Goal: Task Accomplishment & Management: Complete application form

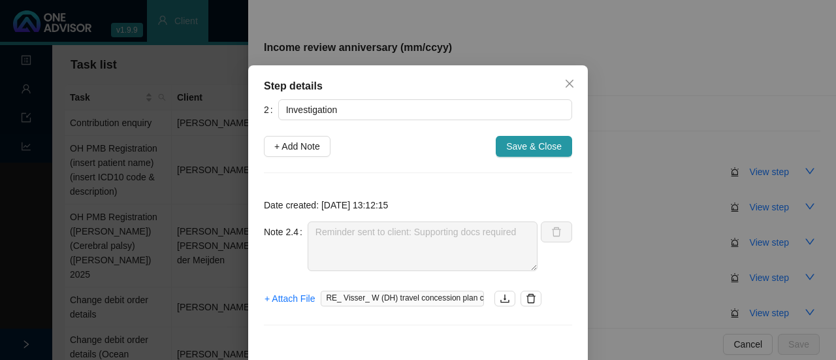
click at [564, 86] on icon "close" at bounding box center [569, 83] width 10 height 10
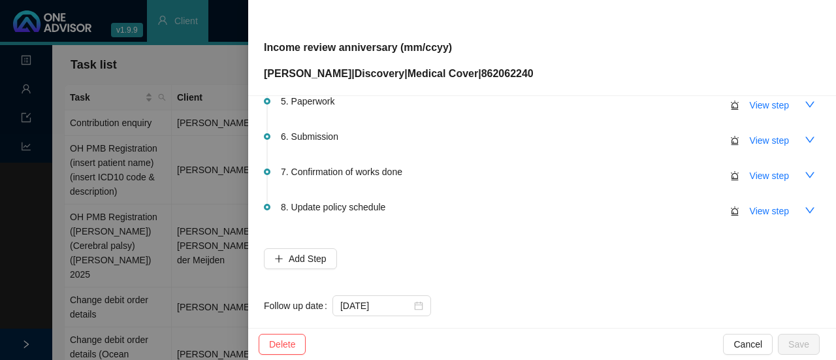
scroll to position [319, 0]
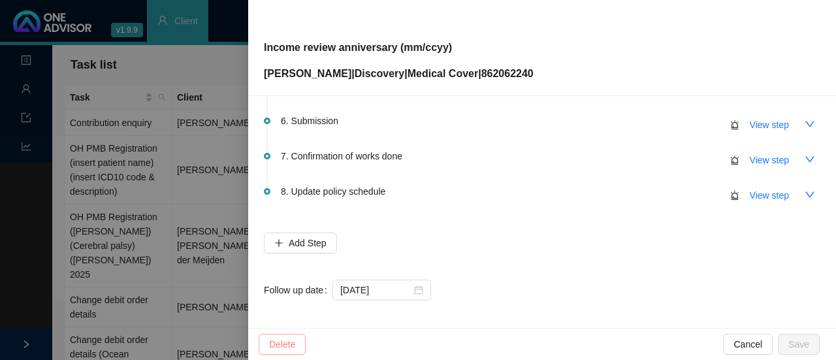
click at [280, 340] on span "Delete" at bounding box center [282, 344] width 26 height 14
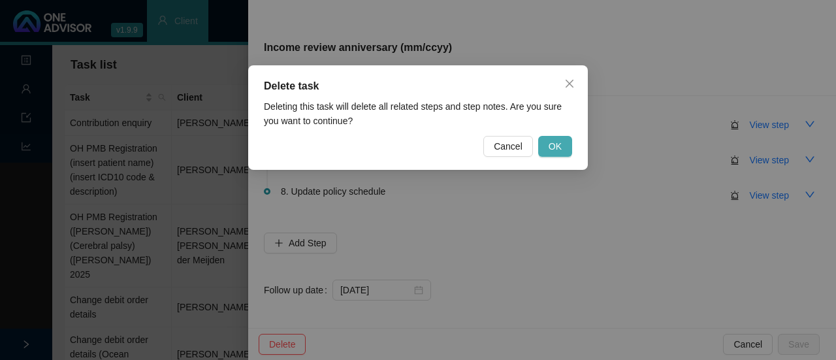
click at [549, 150] on button "OK" at bounding box center [555, 146] width 34 height 21
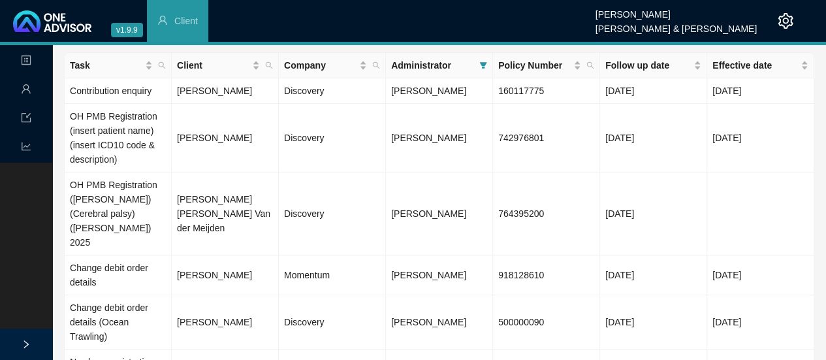
scroll to position [0, 0]
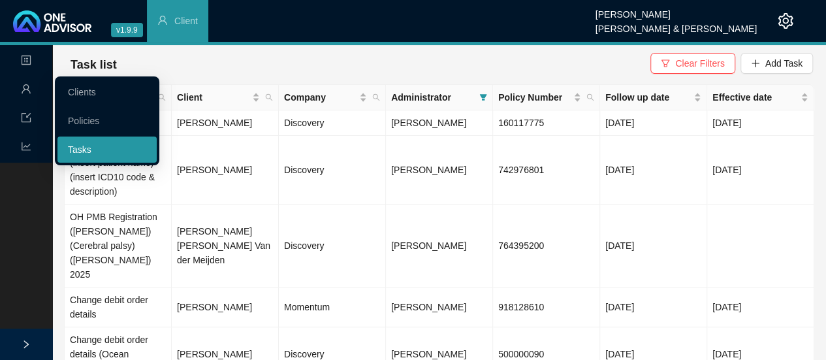
click at [86, 150] on link "Tasks" at bounding box center [80, 149] width 24 height 10
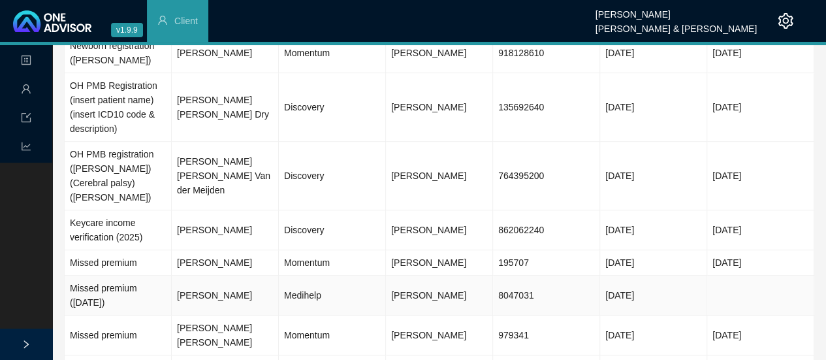
scroll to position [257, 0]
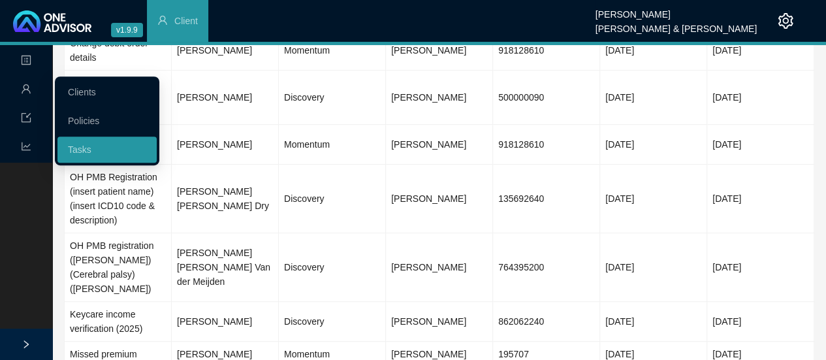
drag, startPoint x: 91, startPoint y: 92, endPoint x: 123, endPoint y: 94, distance: 31.4
click at [91, 92] on link "Clients" at bounding box center [82, 92] width 28 height 10
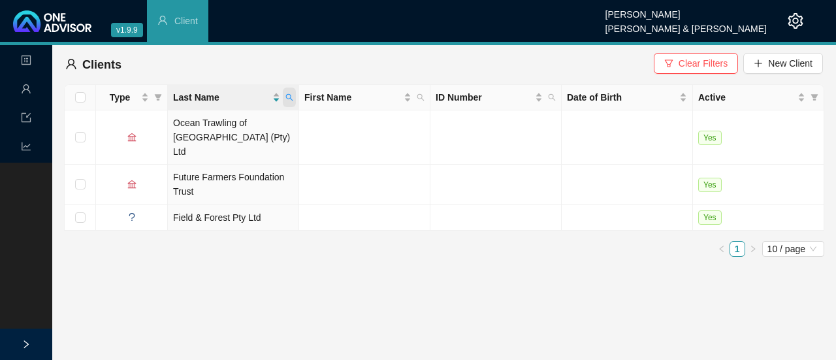
click at [291, 93] on icon "search" at bounding box center [289, 97] width 8 height 8
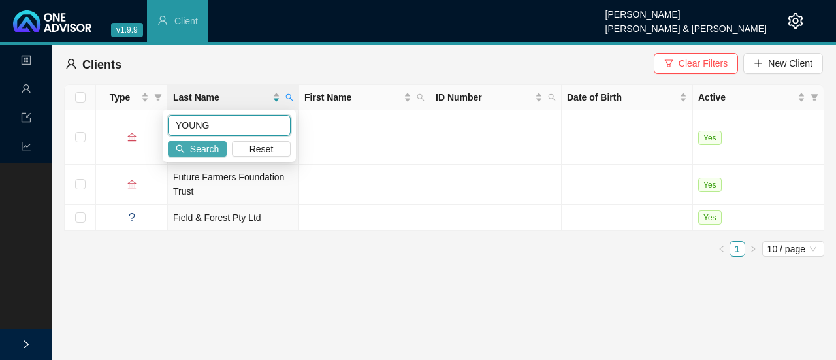
type input "YOUNG"
click at [187, 148] on button "Search" at bounding box center [197, 149] width 59 height 16
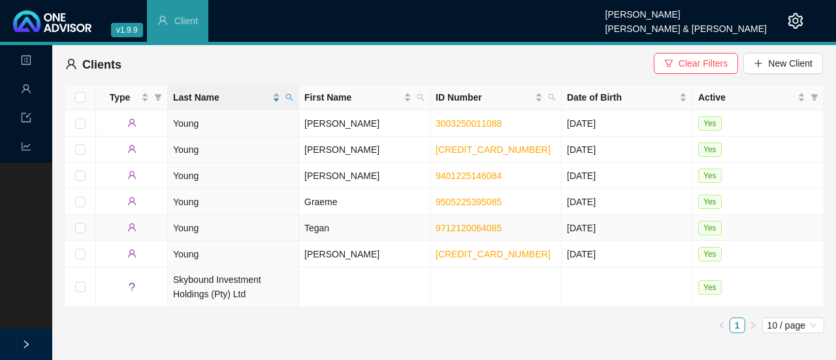
click at [342, 228] on td "Tegan" at bounding box center [364, 228] width 131 height 26
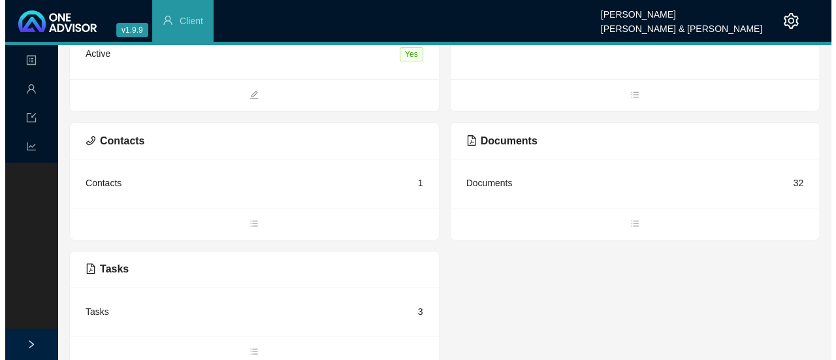
scroll to position [133, 0]
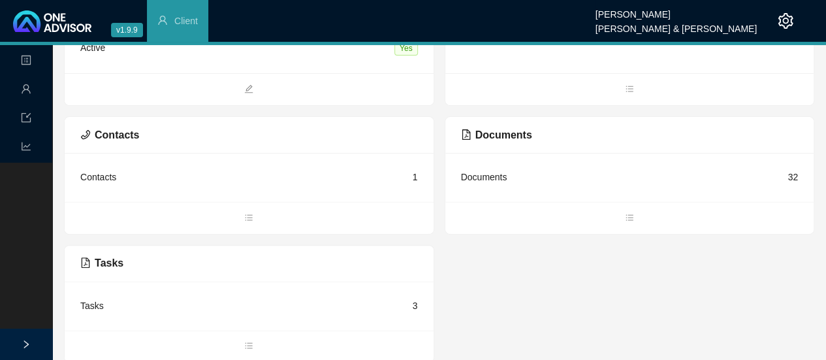
click at [124, 306] on div "Tasks 3" at bounding box center [249, 306] width 338 height 18
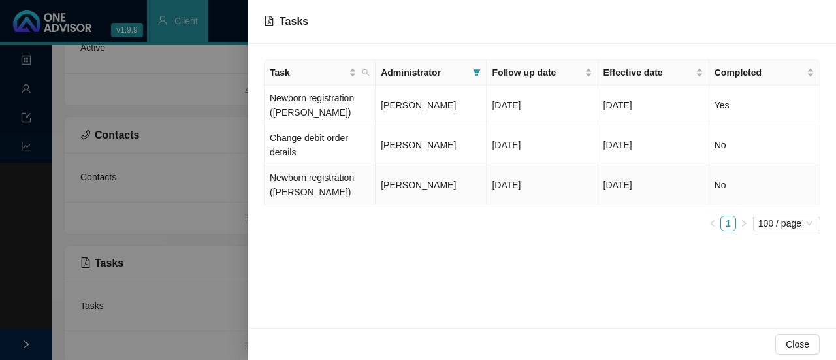
click at [363, 199] on td "Newborn registration ([PERSON_NAME])" at bounding box center [320, 185] width 111 height 40
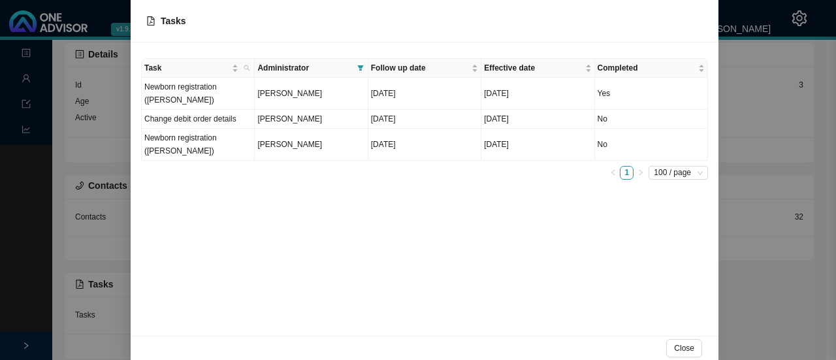
scroll to position [31, 0]
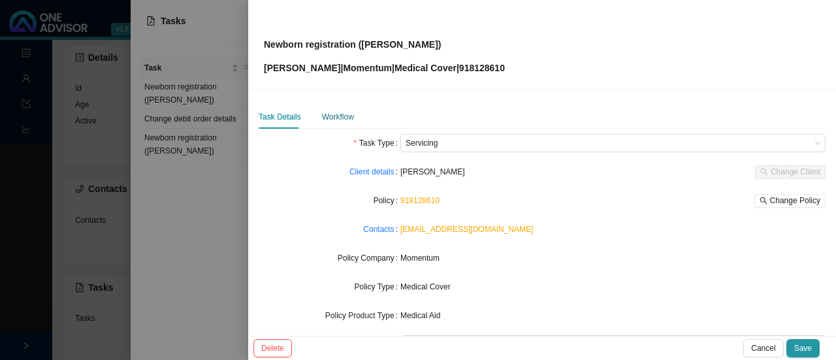
click at [322, 116] on div "Workflow" at bounding box center [338, 116] width 32 height 13
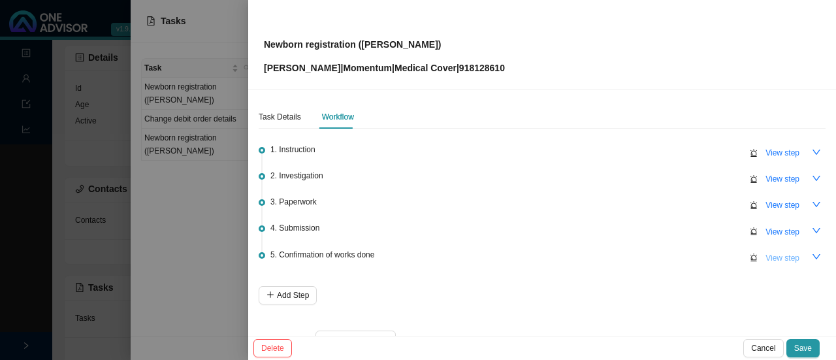
click at [772, 257] on span "View step" at bounding box center [783, 258] width 34 height 13
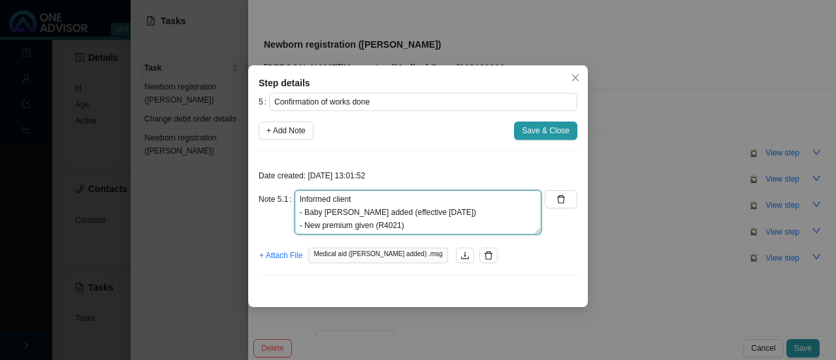
click at [422, 219] on textarea "Informed client - Baby [PERSON_NAME] added (effective [DATE]) - New premium giv…" at bounding box center [418, 212] width 247 height 44
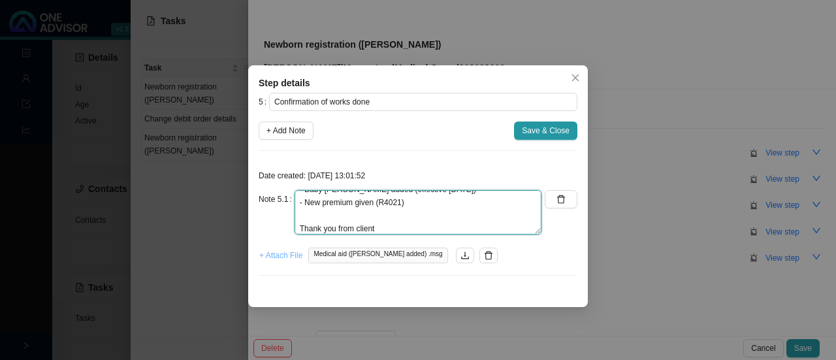
type textarea "Informed client - Baby [PERSON_NAME] added (effective [DATE]) - New premium giv…"
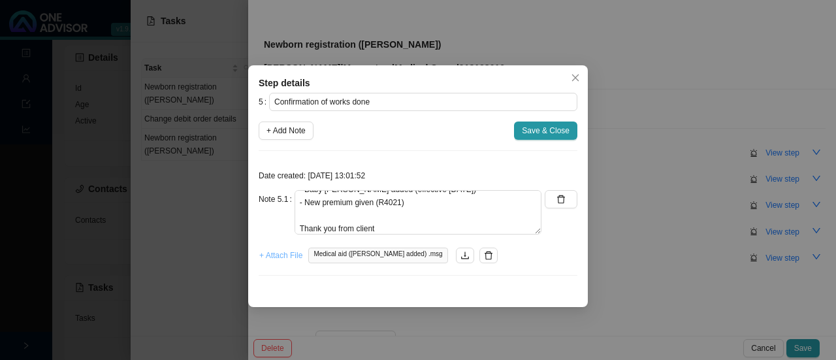
click at [285, 257] on span "+ Attach File" at bounding box center [280, 255] width 43 height 13
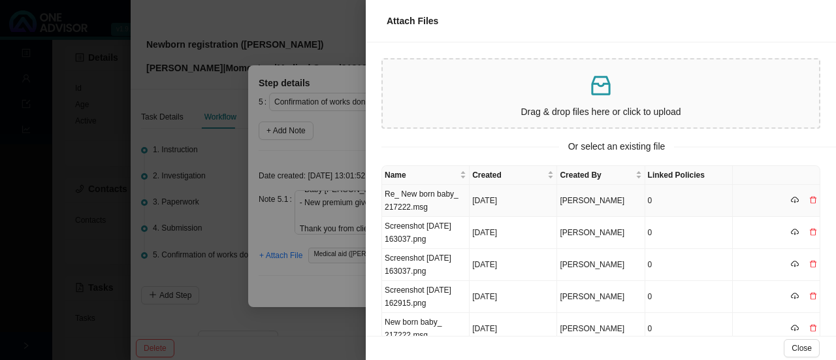
click at [426, 199] on td "Re_ New born baby_ 217222.msg" at bounding box center [426, 201] width 88 height 32
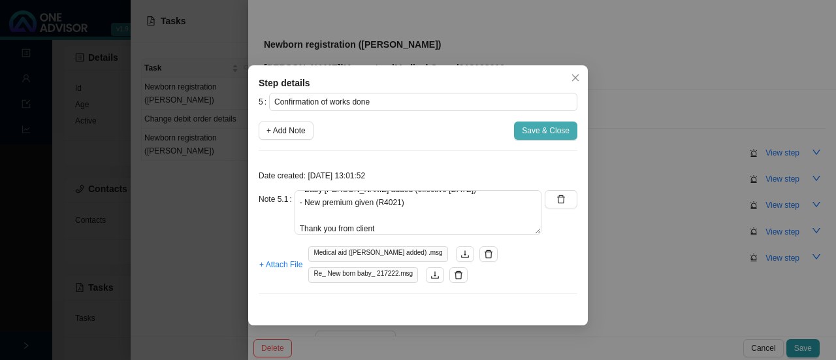
click at [537, 132] on span "Save & Close" at bounding box center [546, 130] width 48 height 13
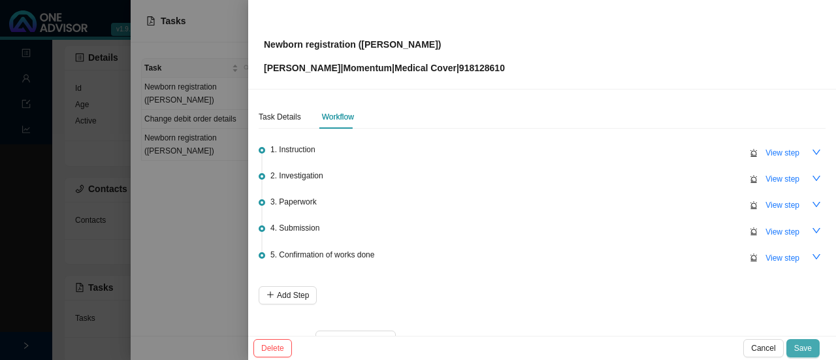
click at [796, 344] on span "Save" at bounding box center [803, 348] width 18 height 13
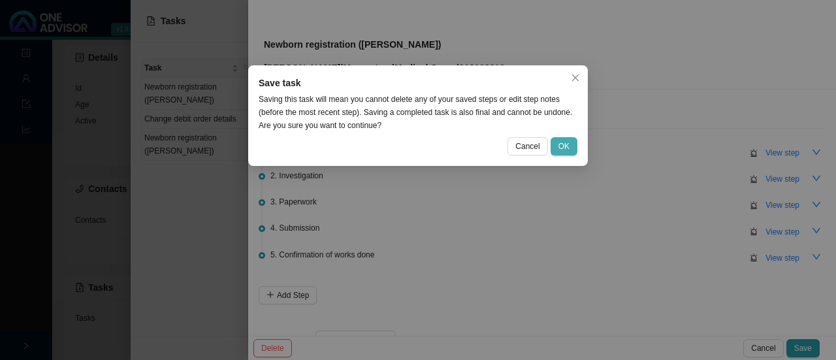
click at [569, 144] on span "OK" at bounding box center [564, 146] width 11 height 13
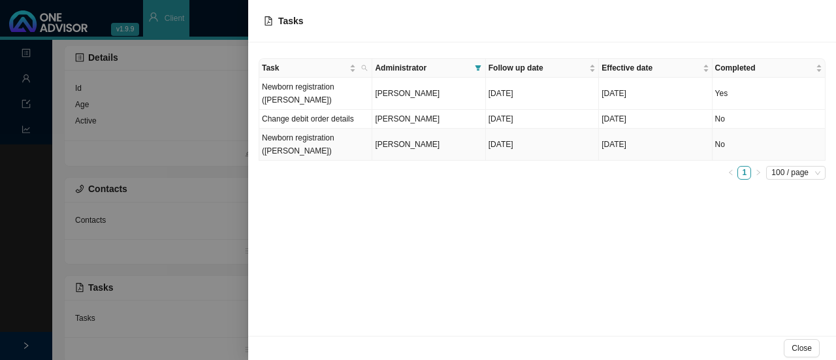
click at [311, 148] on td "Newborn registration ([PERSON_NAME])" at bounding box center [315, 145] width 113 height 32
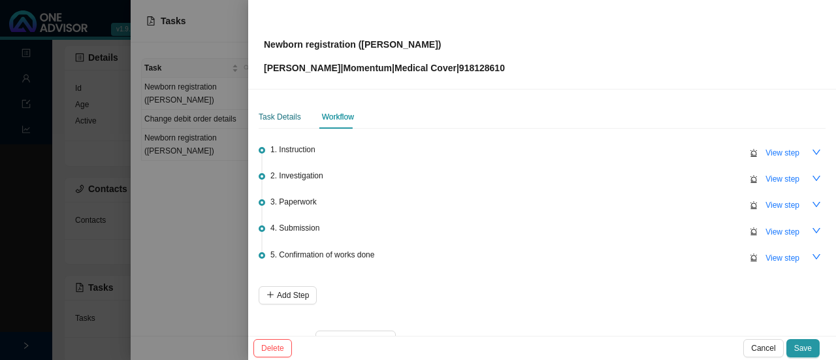
click at [280, 122] on div "Task Details" at bounding box center [280, 116] width 42 height 13
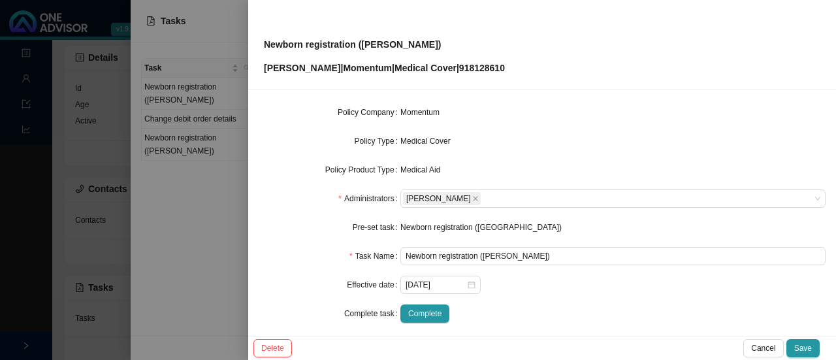
scroll to position [153, 0]
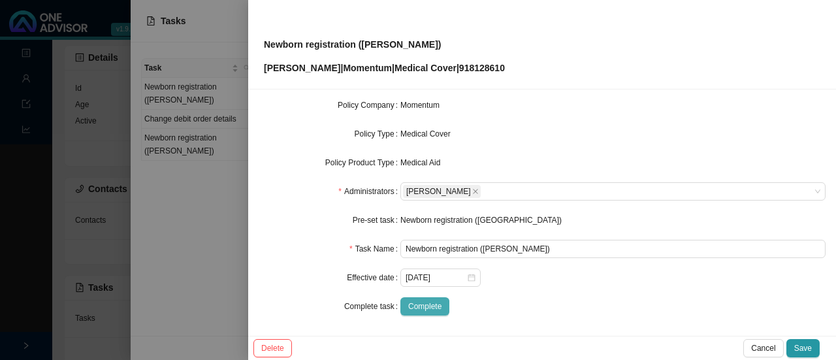
click at [414, 306] on span "Complete" at bounding box center [424, 306] width 33 height 13
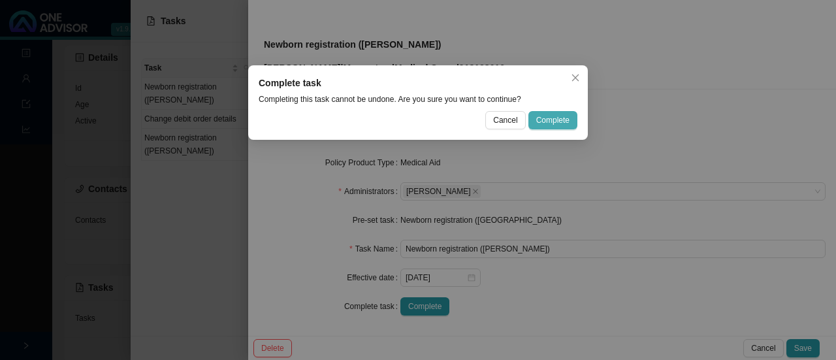
click at [550, 125] on span "Complete" at bounding box center [552, 120] width 33 height 13
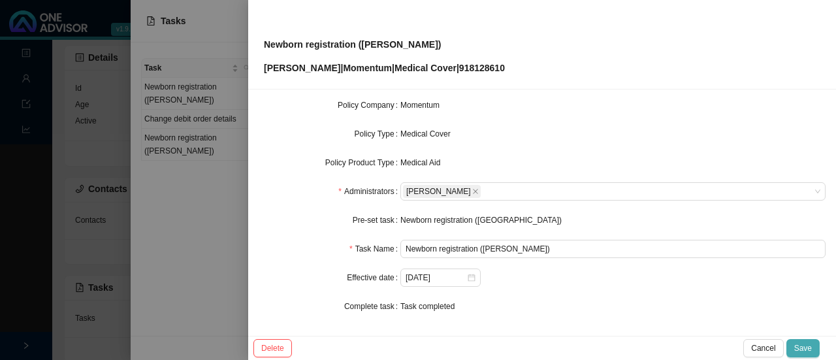
click at [808, 340] on button "Save" at bounding box center [803, 348] width 33 height 18
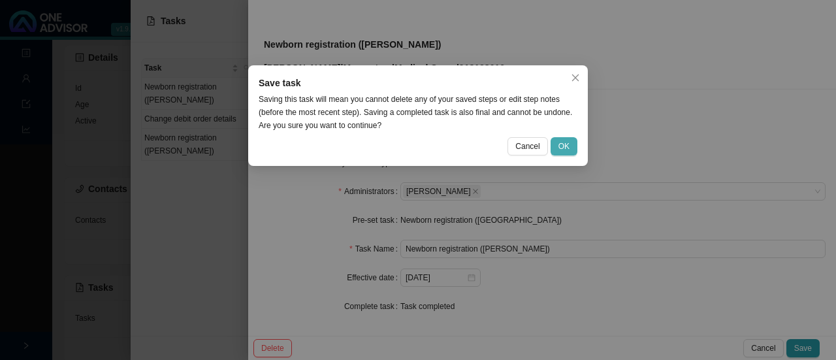
click at [559, 150] on span "OK" at bounding box center [564, 146] width 11 height 13
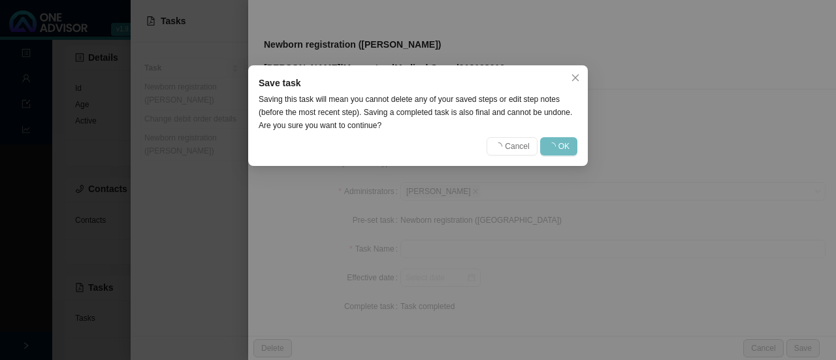
scroll to position [138, 0]
